Goal: Information Seeking & Learning: Learn about a topic

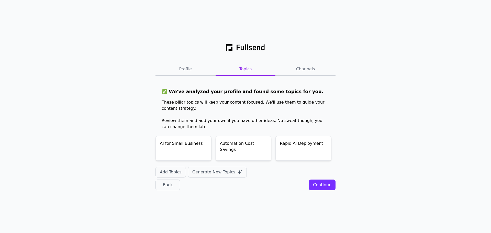
click at [323, 185] on div "Continue" at bounding box center [322, 185] width 18 height 6
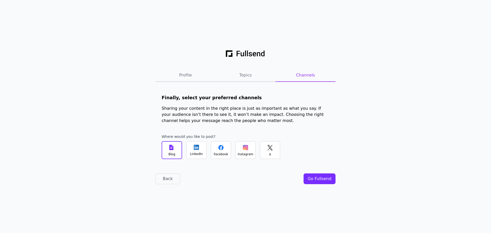
click at [270, 153] on div "X" at bounding box center [270, 154] width 2 height 4
click at [316, 180] on div "Go Fullsend" at bounding box center [320, 179] width 24 height 6
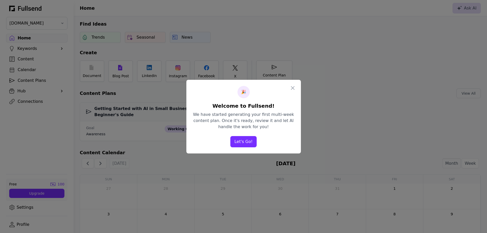
click at [244, 140] on button "Let's Go!" at bounding box center [243, 141] width 26 height 11
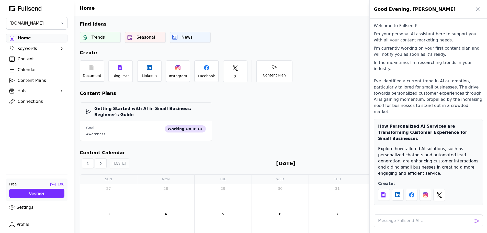
click at [44, 23] on div at bounding box center [243, 116] width 487 height 233
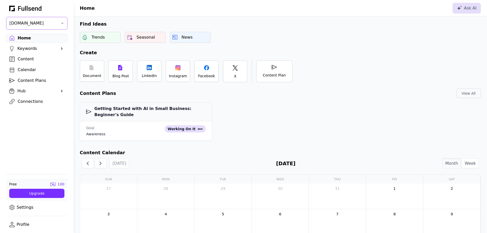
click at [44, 23] on span "[DOMAIN_NAME]" at bounding box center [33, 23] width 48 height 6
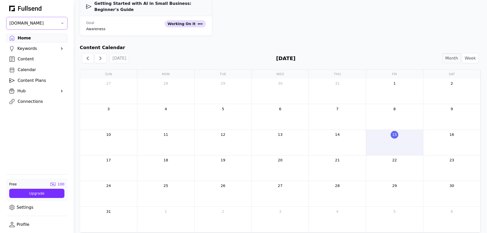
scroll to position [28, 0]
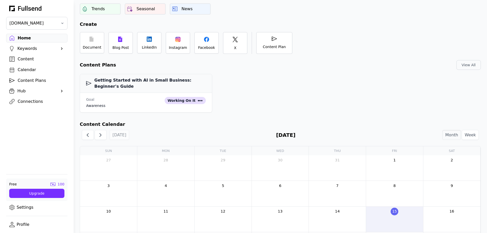
click at [31, 49] on div "Keywords" at bounding box center [36, 49] width 39 height 6
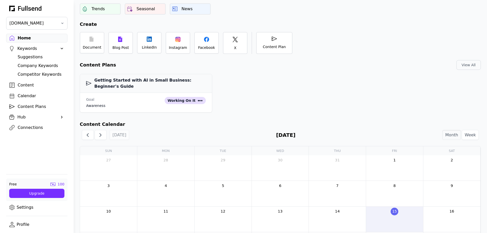
click at [32, 57] on div "Suggestions" at bounding box center [41, 57] width 47 height 6
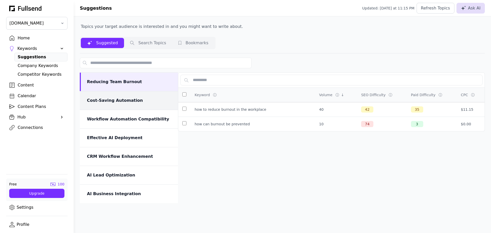
click at [140, 100] on div "Cost-Saving Automation" at bounding box center [129, 100] width 85 height 6
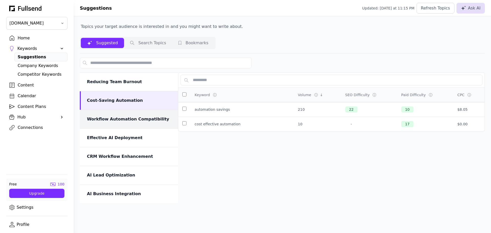
click at [116, 121] on div "Workflow Automation Compatibility" at bounding box center [129, 119] width 85 height 6
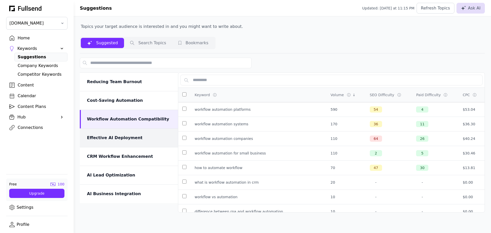
click at [120, 142] on div "Effective AI Deployment" at bounding box center [129, 138] width 98 height 18
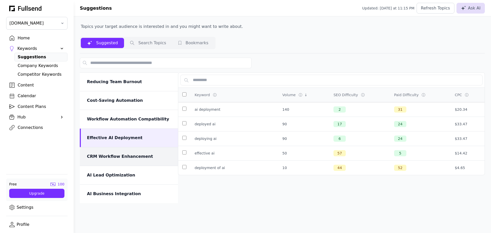
click at [130, 156] on div "CRM Workflow Enhancement" at bounding box center [129, 156] width 85 height 6
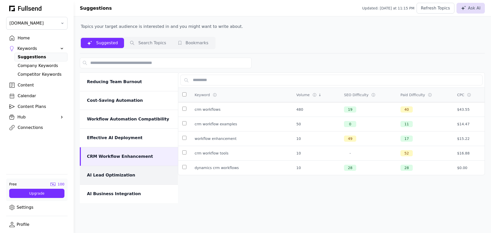
click at [121, 174] on div "AI Lead Optimization" at bounding box center [129, 175] width 85 height 6
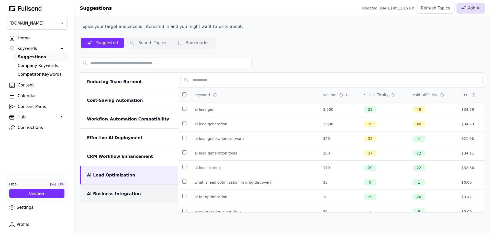
click at [126, 190] on div "AI Business Integration" at bounding box center [129, 194] width 98 height 18
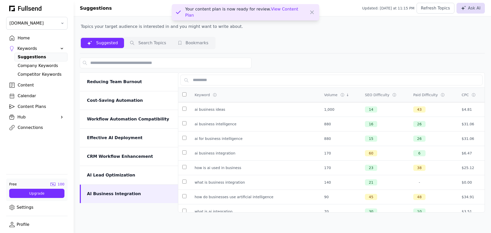
click at [46, 65] on div "Company Keywords" at bounding box center [41, 66] width 47 height 6
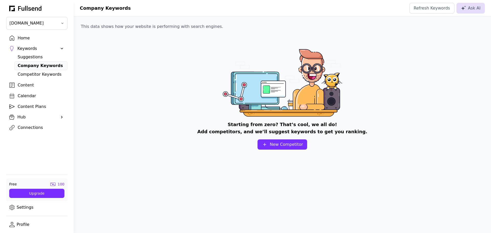
click at [45, 73] on div "Competitor Keywords" at bounding box center [41, 74] width 47 height 6
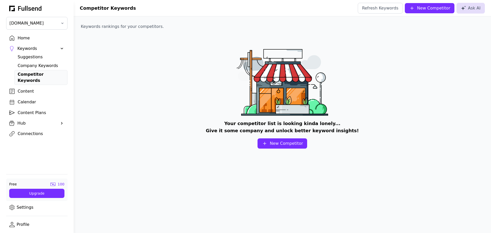
click at [29, 88] on div "Content" at bounding box center [41, 91] width 47 height 6
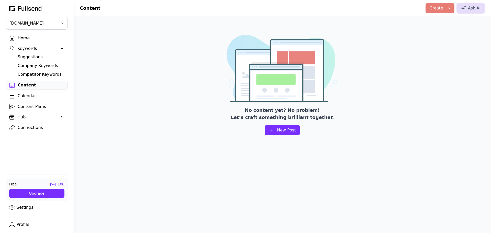
click at [32, 56] on div "Suggestions" at bounding box center [41, 57] width 47 height 6
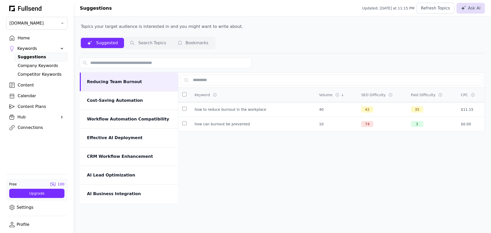
click at [172, 44] on button "Search Topics" at bounding box center [193, 43] width 42 height 10
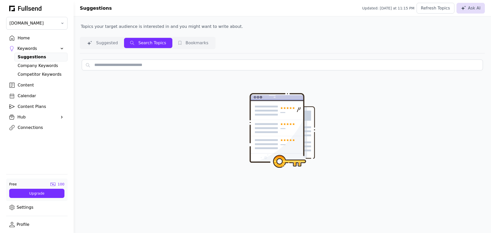
click at [140, 67] on input "text" at bounding box center [282, 65] width 401 height 11
type input "**********"
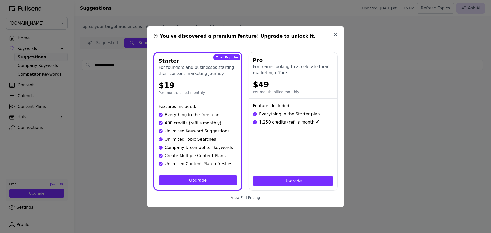
click at [335, 34] on icon "button" at bounding box center [335, 34] width 3 height 3
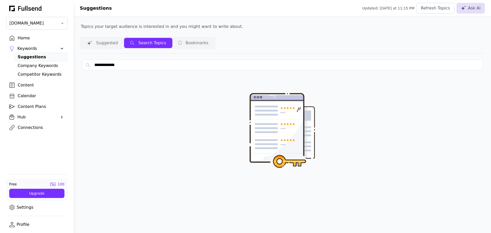
click at [124, 45] on button "Suggested" at bounding box center [148, 43] width 48 height 10
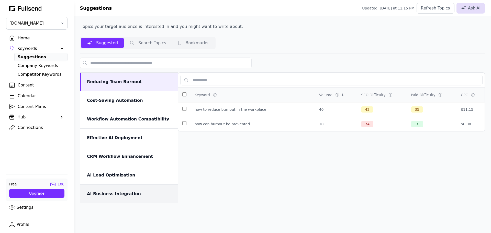
click at [121, 191] on div "AI Business Integration" at bounding box center [129, 194] width 85 height 6
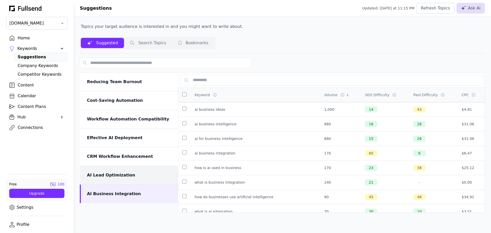
click at [115, 177] on div "AI Lead Optimization" at bounding box center [129, 175] width 85 height 6
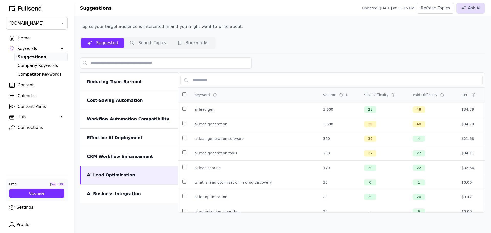
click at [131, 66] on input "text" at bounding box center [166, 63] width 172 height 11
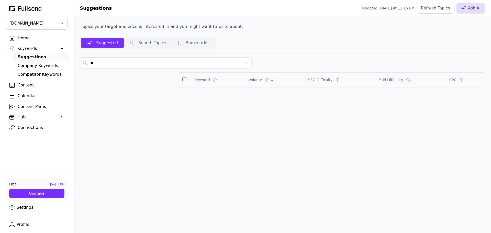
type input "*"
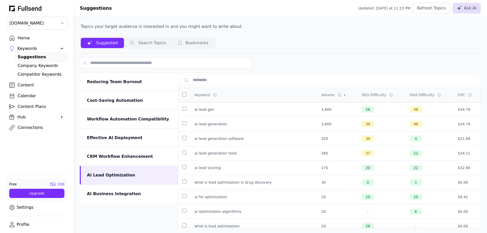
click at [286, 62] on div at bounding box center [280, 63] width 401 height 11
